Goal: Transaction & Acquisition: Purchase product/service

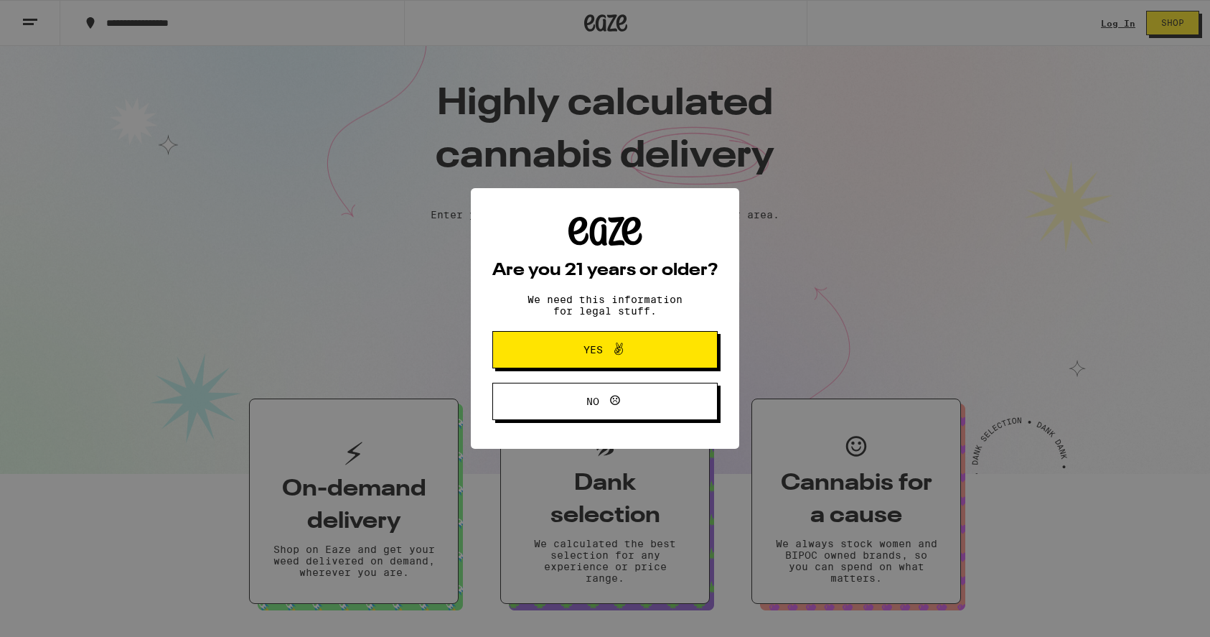
click at [579, 358] on span "Yes" at bounding box center [605, 349] width 109 height 19
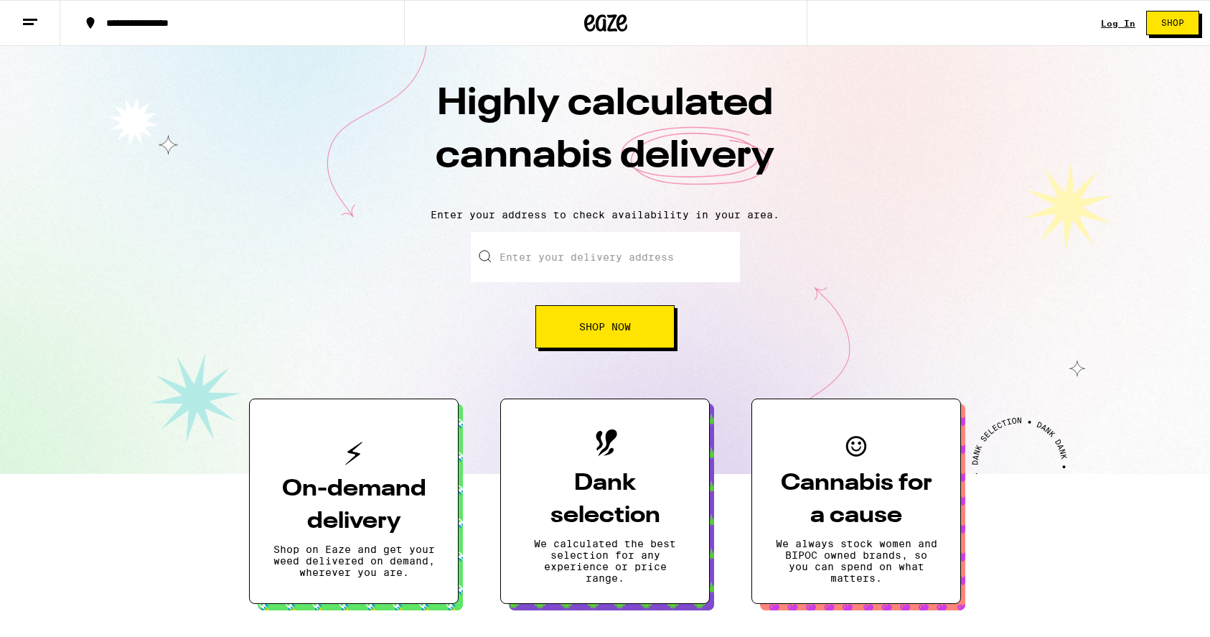
click at [213, 284] on div "Enter your delivery address Shop Now" at bounding box center [605, 290] width 1182 height 116
click at [541, 253] on input "Enter your delivery address" at bounding box center [605, 257] width 269 height 50
click at [164, 295] on div "Enter your delivery address Shop Now" at bounding box center [605, 290] width 1182 height 116
click at [164, 286] on div "Enter your delivery address Shop Now" at bounding box center [605, 290] width 1182 height 116
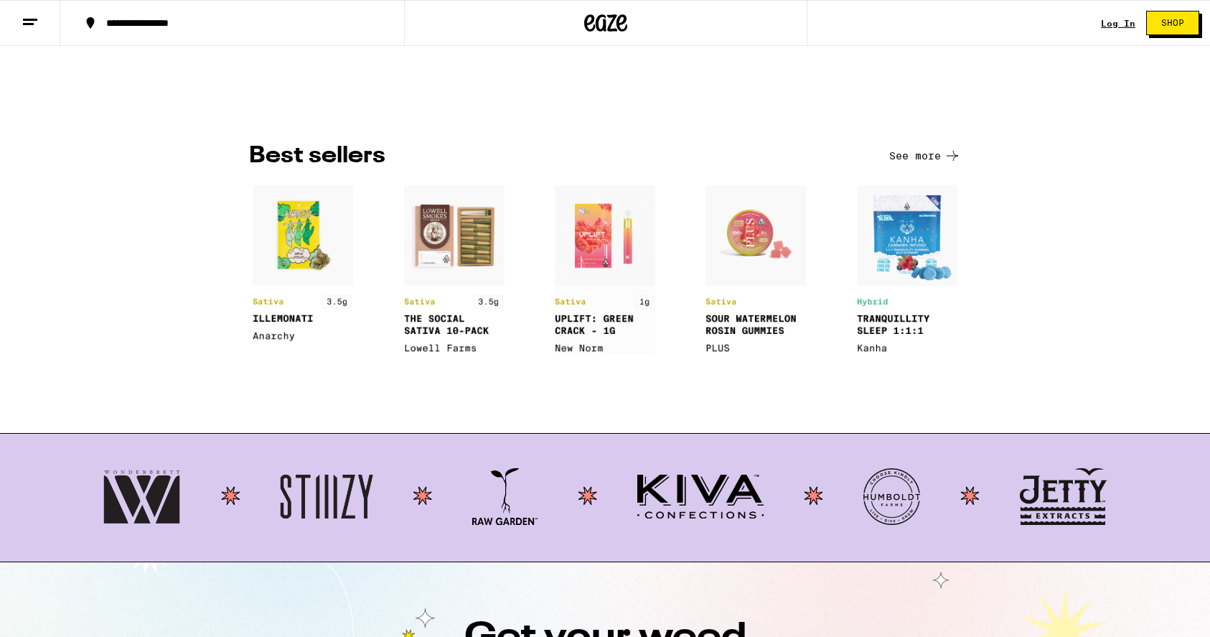
scroll to position [996, 0]
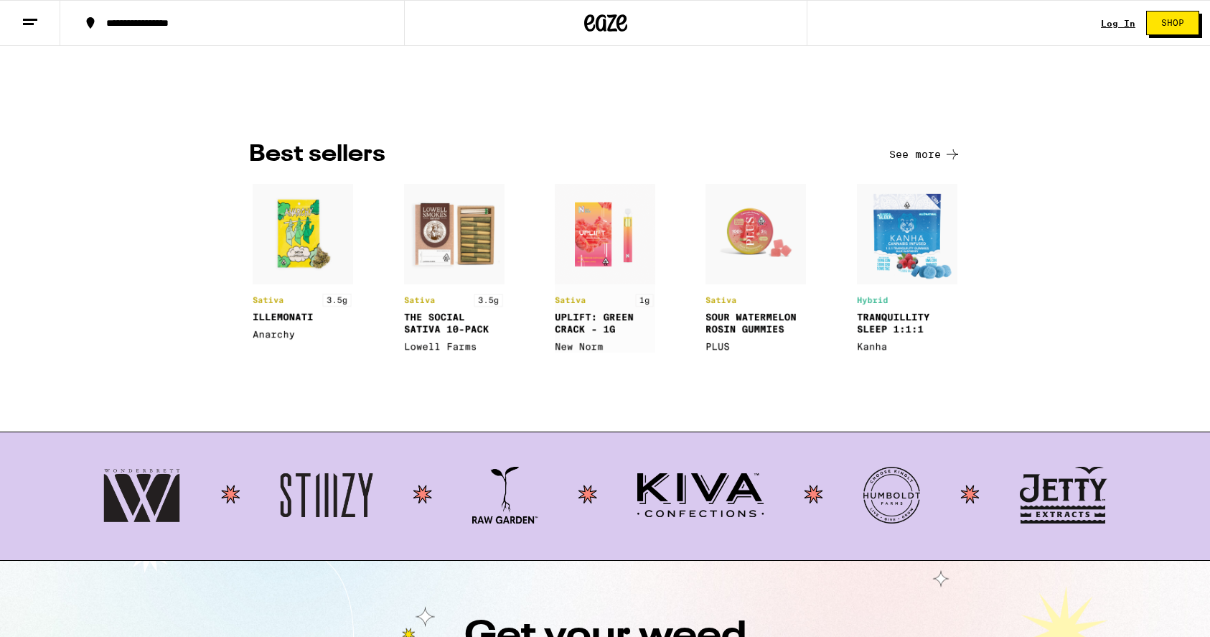
click at [462, 235] on img at bounding box center [454, 268] width 101 height 169
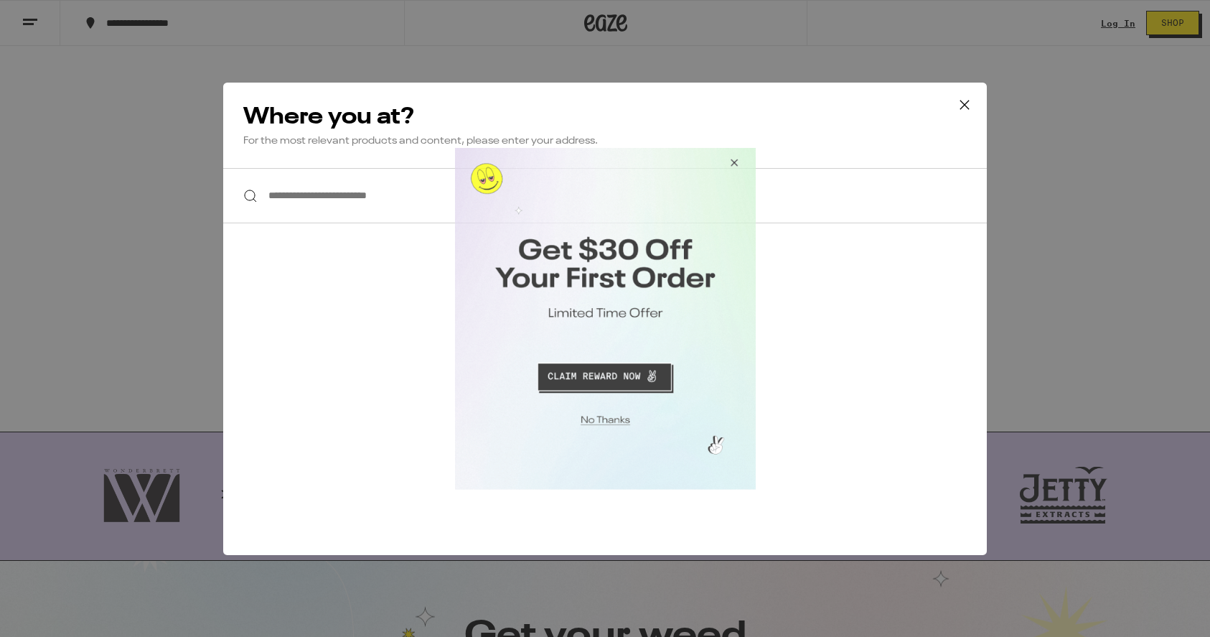
click at [737, 157] on button "Close Modal" at bounding box center [731, 164] width 39 height 34
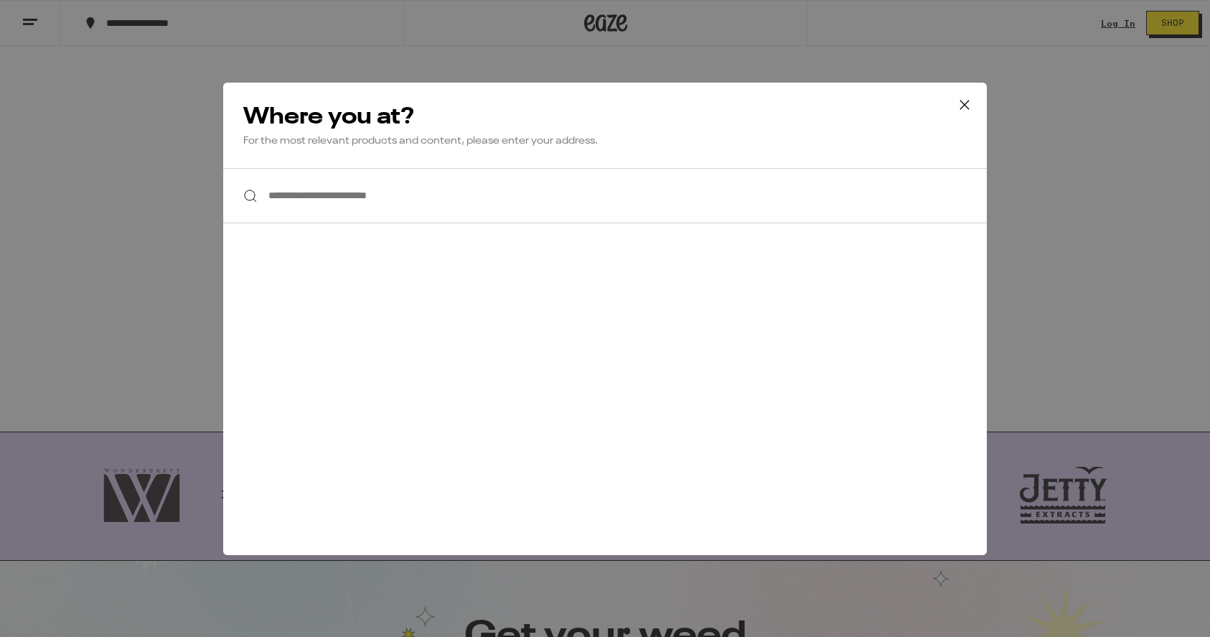
click at [961, 101] on icon at bounding box center [965, 105] width 22 height 22
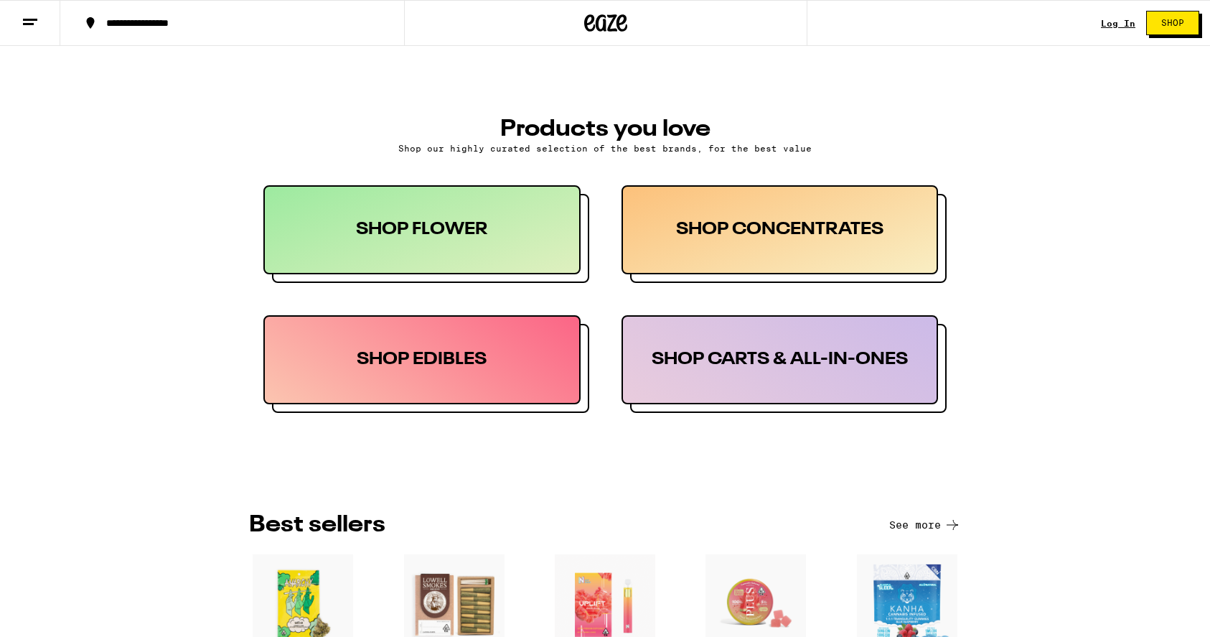
scroll to position [0, 0]
